Goal: Check status: Check status

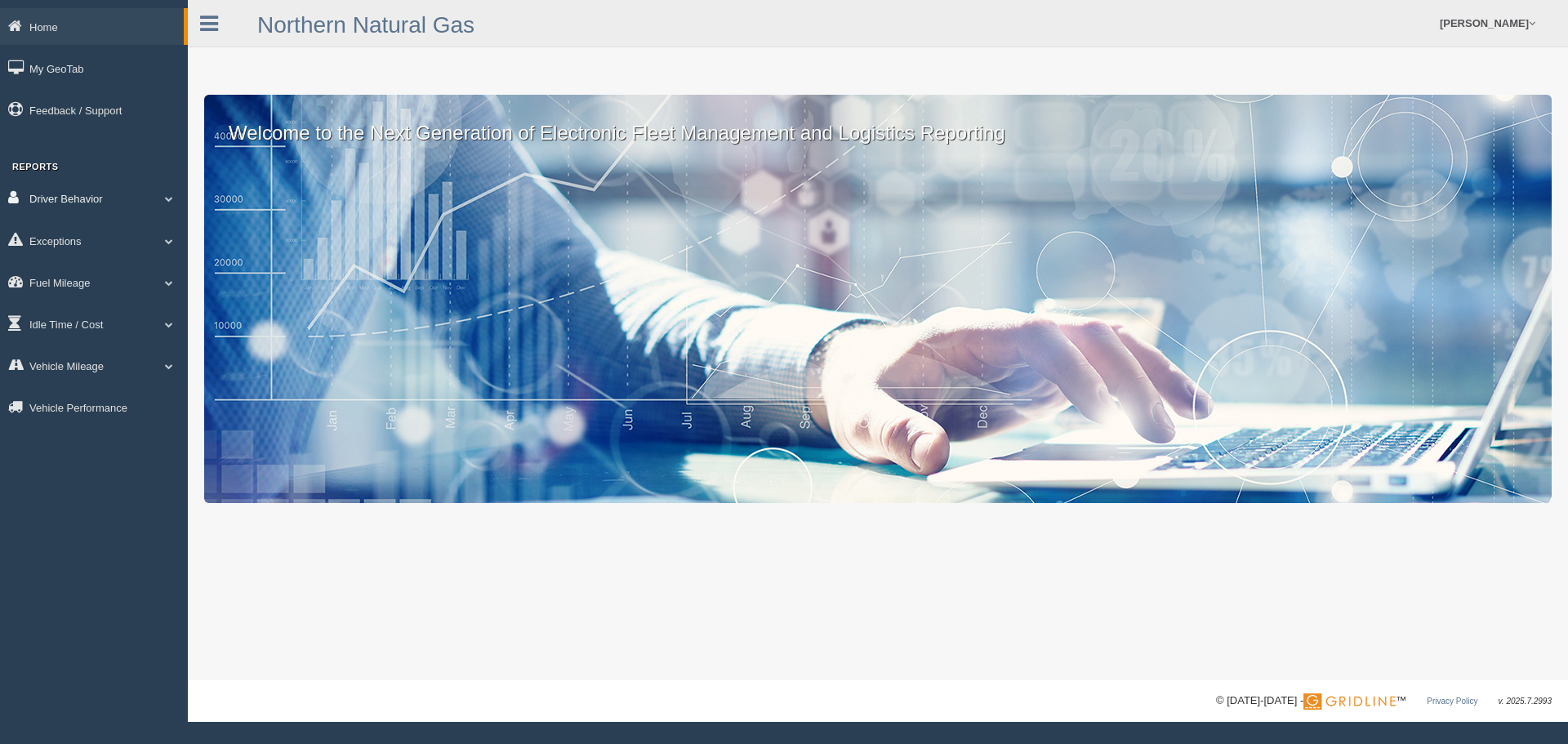
click at [61, 193] on link "Driver Behavior" at bounding box center [93, 198] width 188 height 37
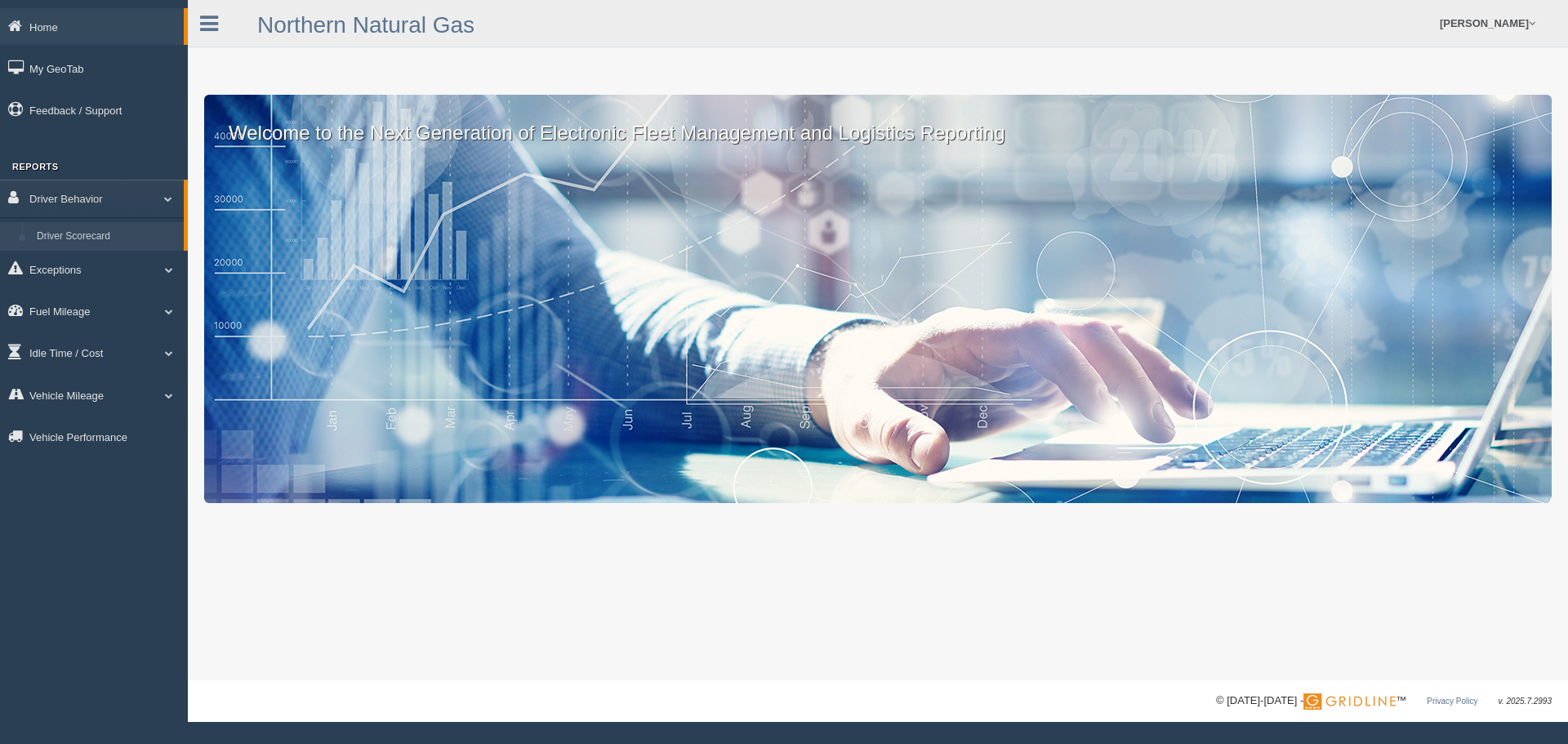
click at [66, 231] on link "Driver Scorecard" at bounding box center [106, 237] width 154 height 29
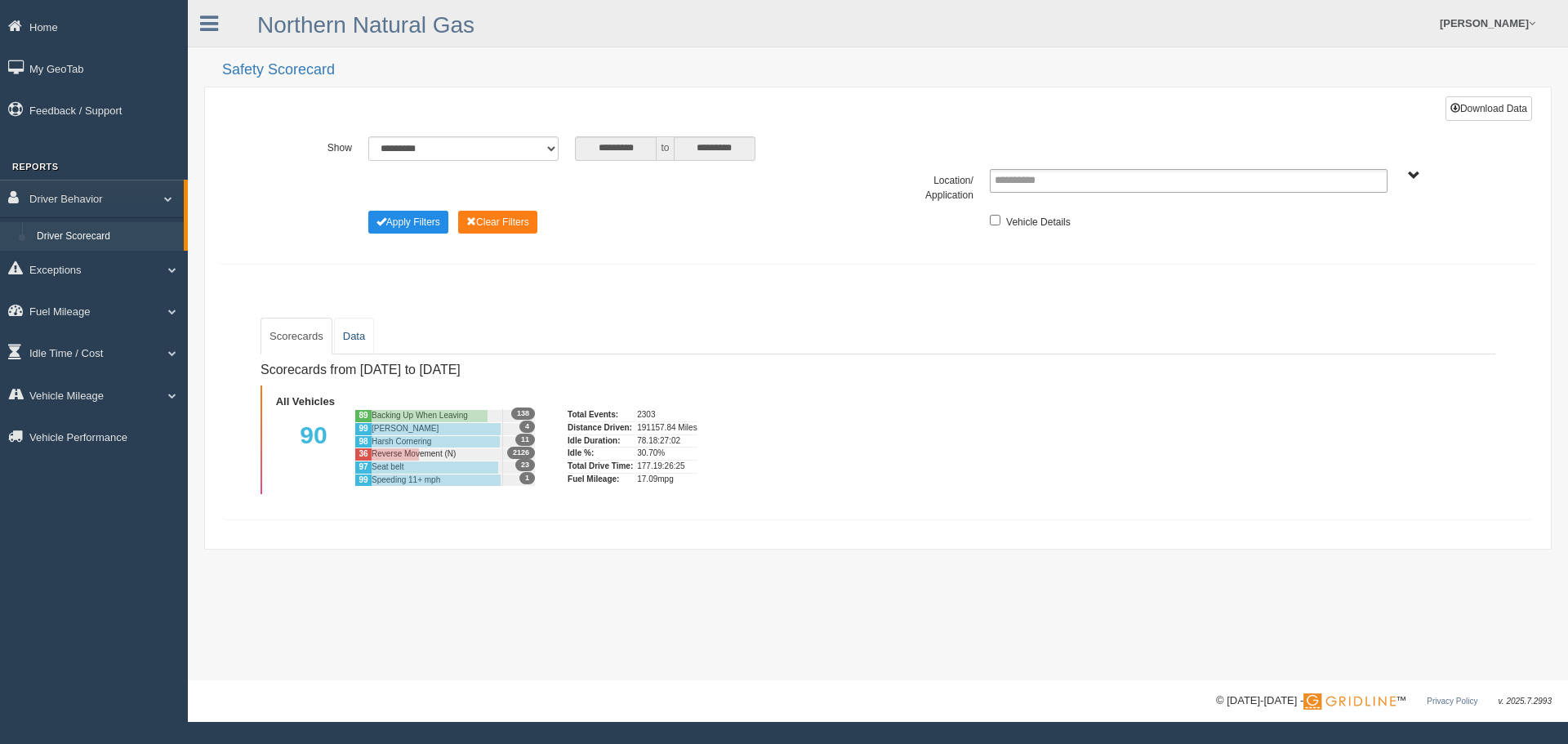
click at [365, 338] on link "Data" at bounding box center [354, 337] width 40 height 38
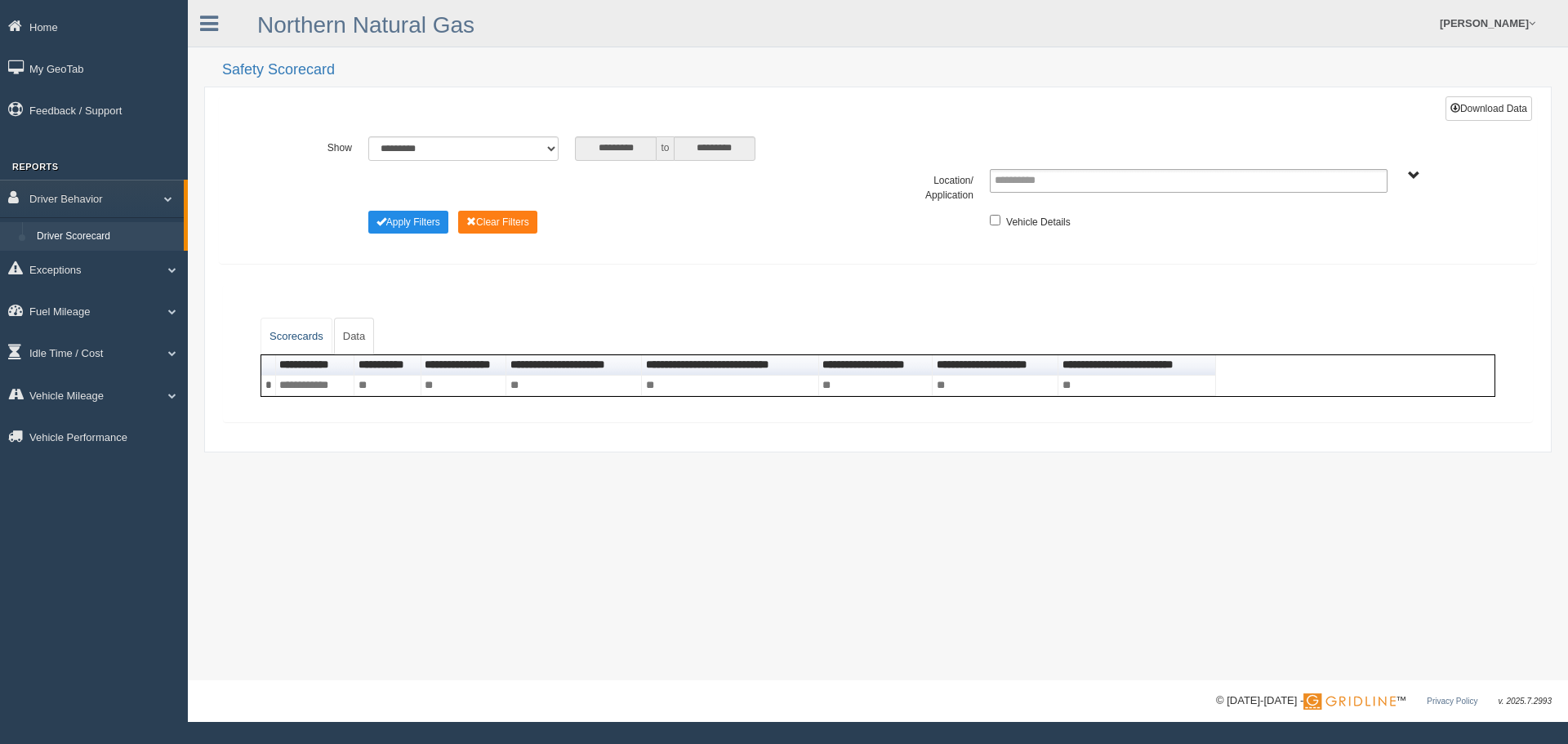
click at [302, 338] on link "Scorecards" at bounding box center [296, 337] width 72 height 38
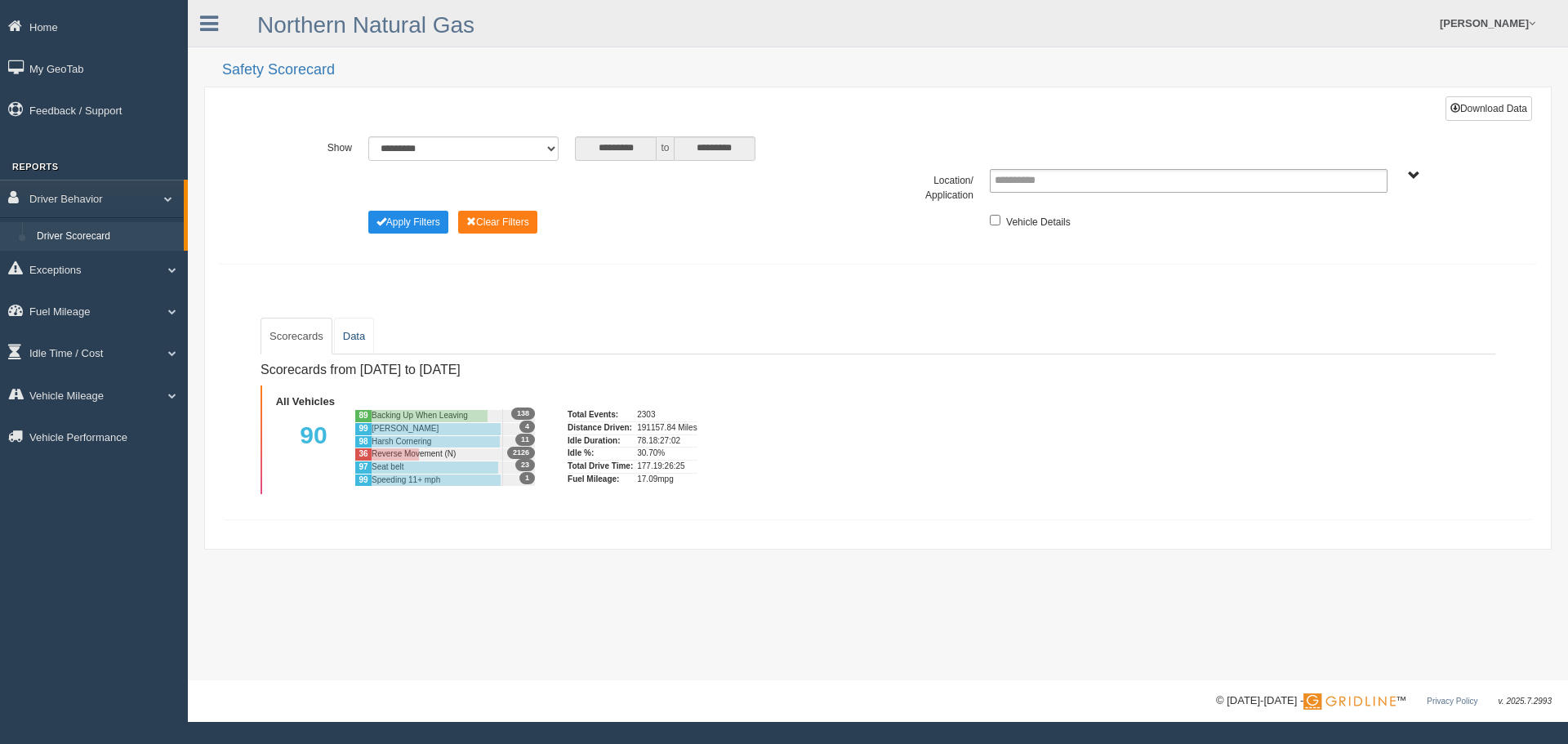
click at [369, 333] on link "Data" at bounding box center [354, 337] width 40 height 38
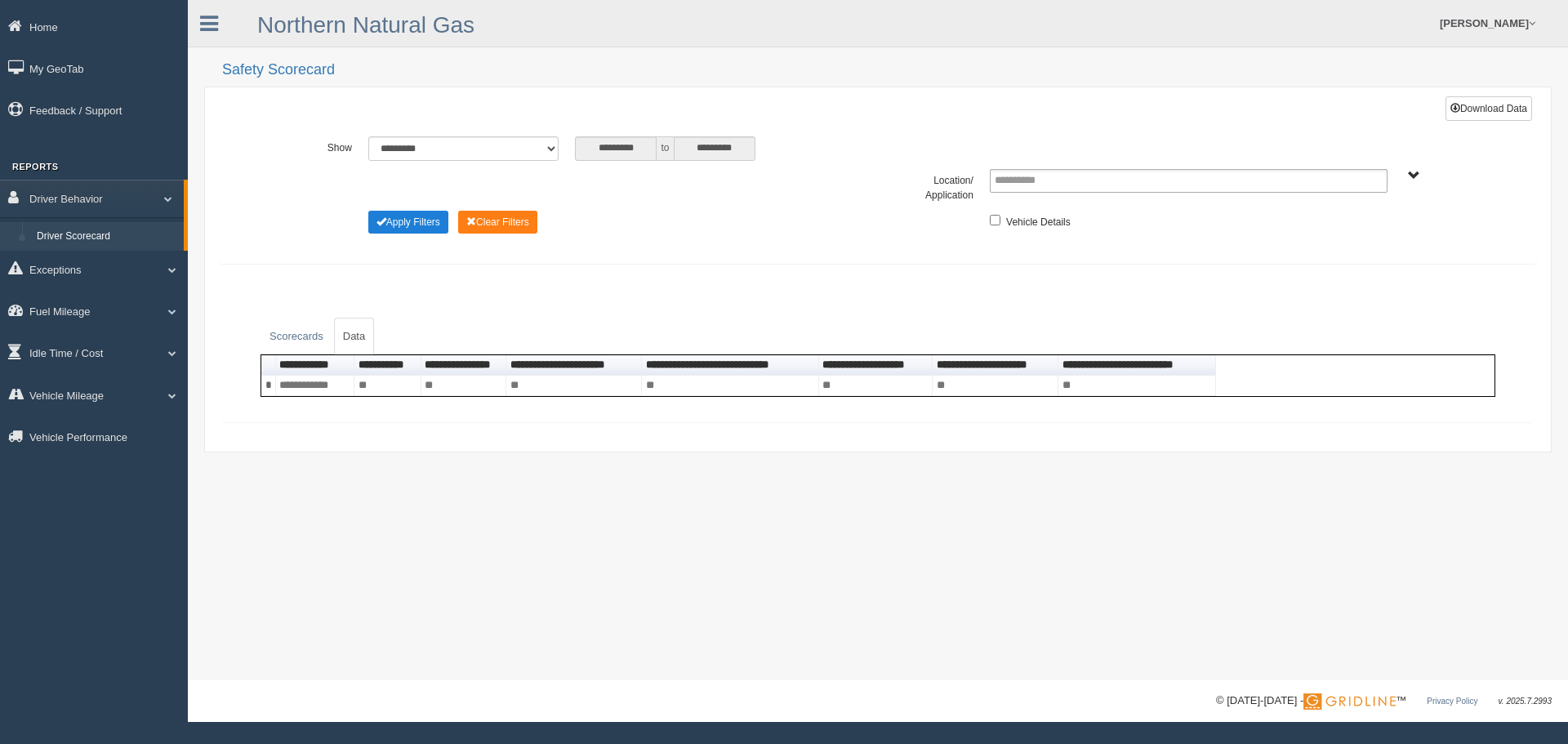
click at [432, 229] on button "Apply Filters" at bounding box center [408, 222] width 80 height 23
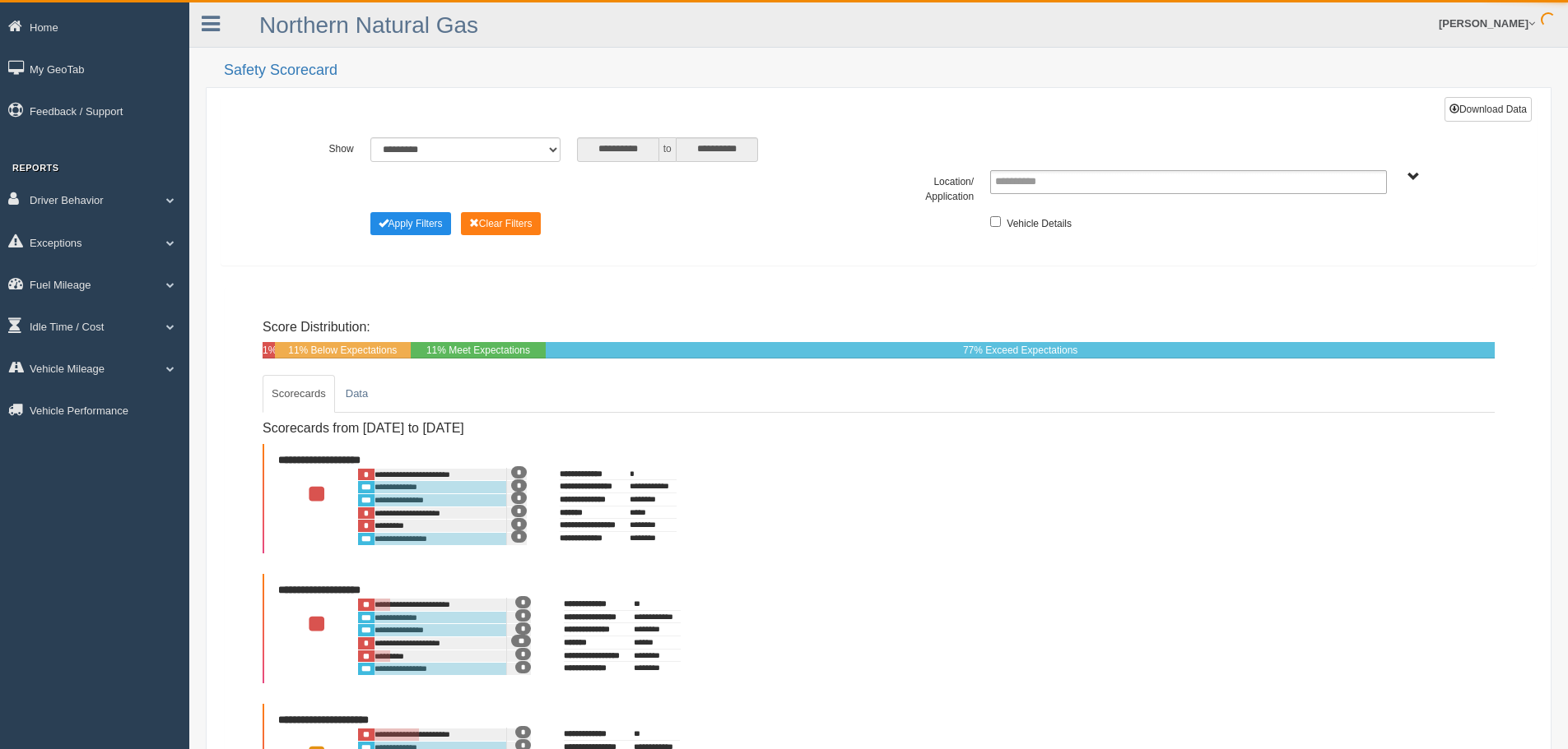
type input "*********"
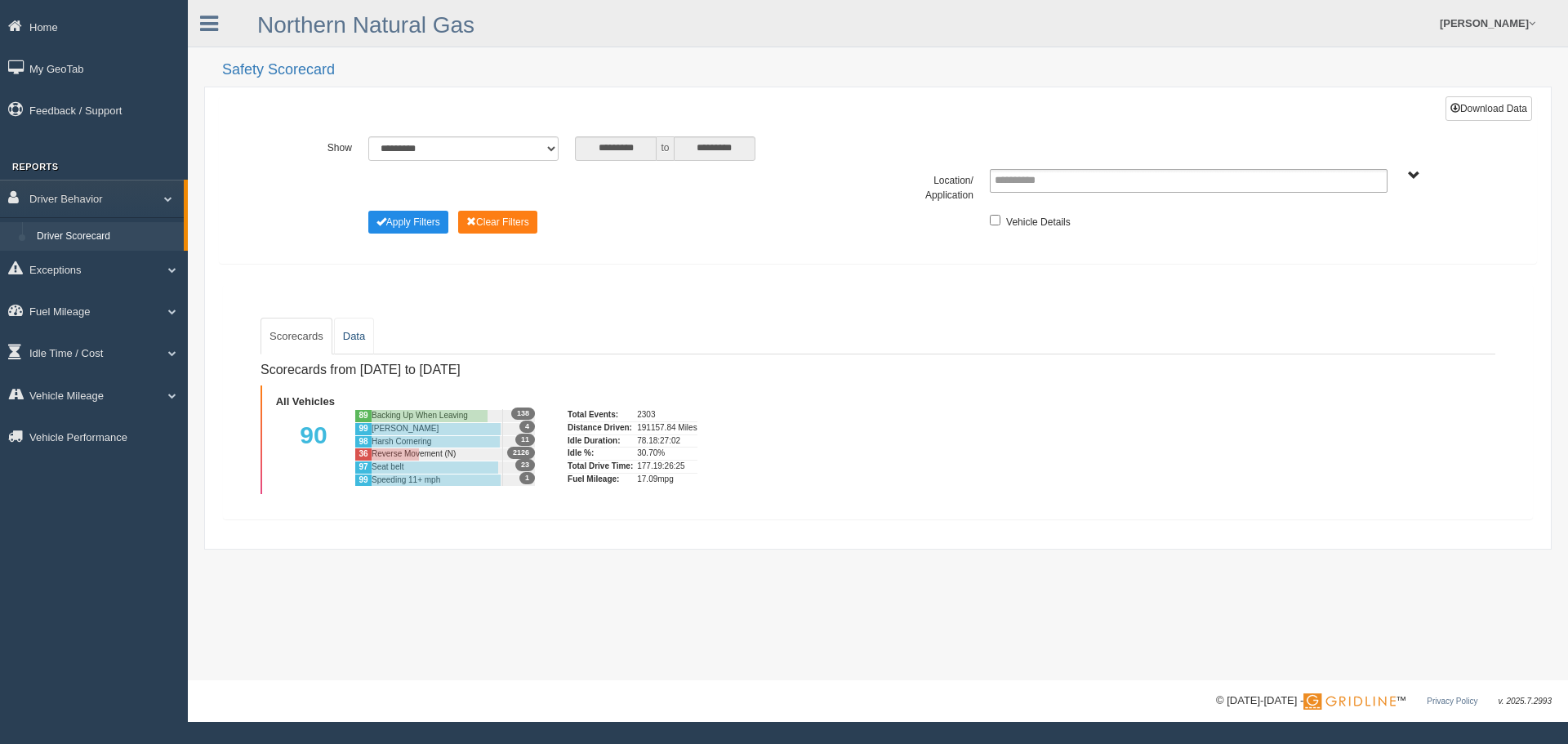
click at [347, 332] on link "Data" at bounding box center [354, 337] width 40 height 38
